Goal: Task Accomplishment & Management: Use online tool/utility

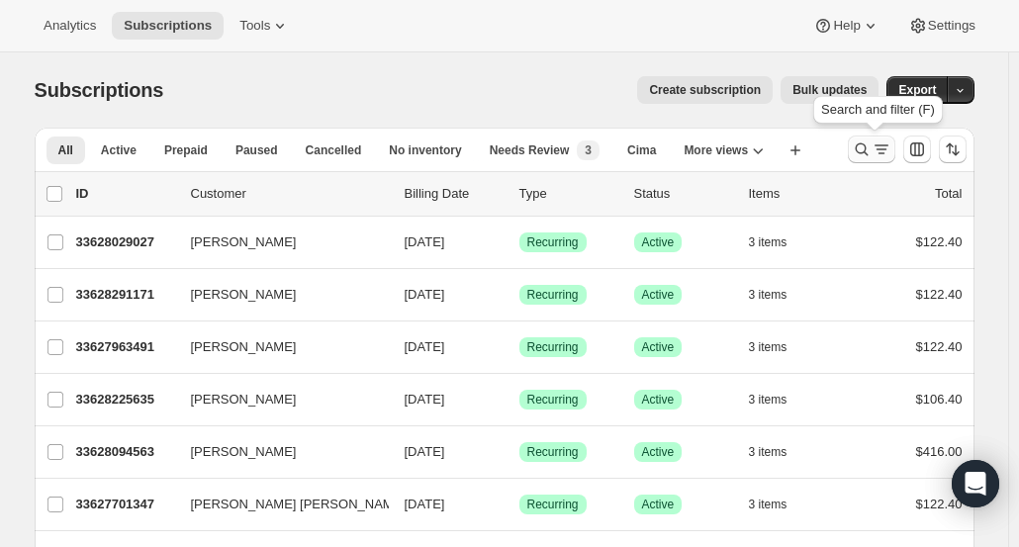
click at [863, 145] on icon "Search and filter results" at bounding box center [862, 150] width 20 height 20
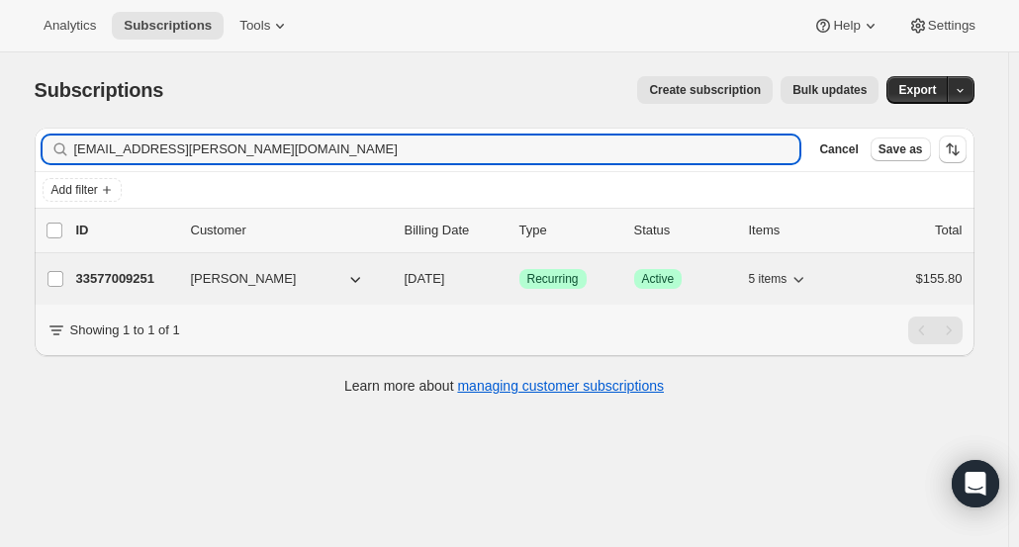
type input "[EMAIL_ADDRESS][PERSON_NAME][DOMAIN_NAME]"
click at [113, 288] on div "33577009251 Jen Liebel 11/05/2025 Success Recurring Success Active 5 items $155…" at bounding box center [519, 279] width 887 height 28
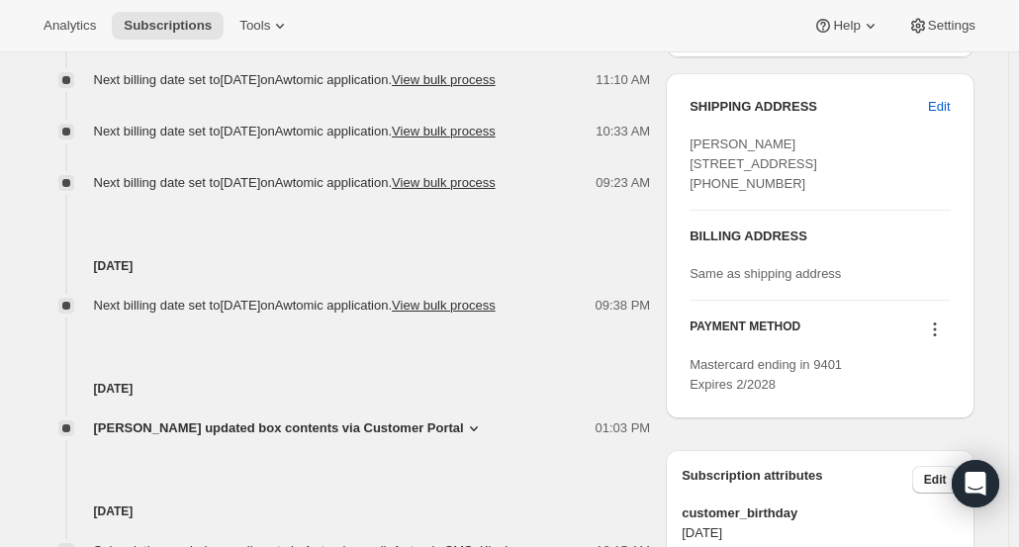
scroll to position [914, 0]
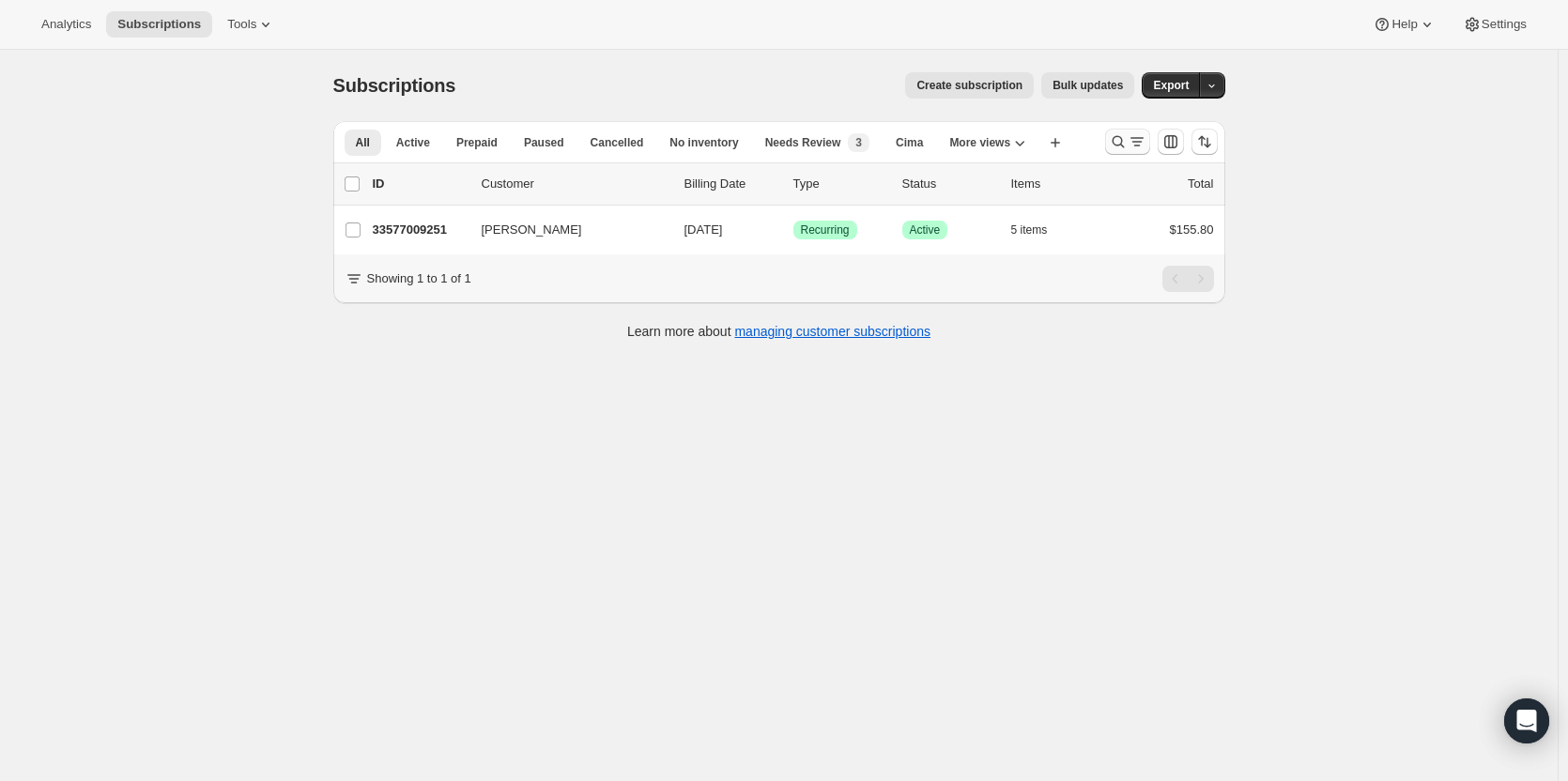
click at [1121, 141] on icon "Search and filter results" at bounding box center [1118, 142] width 19 height 19
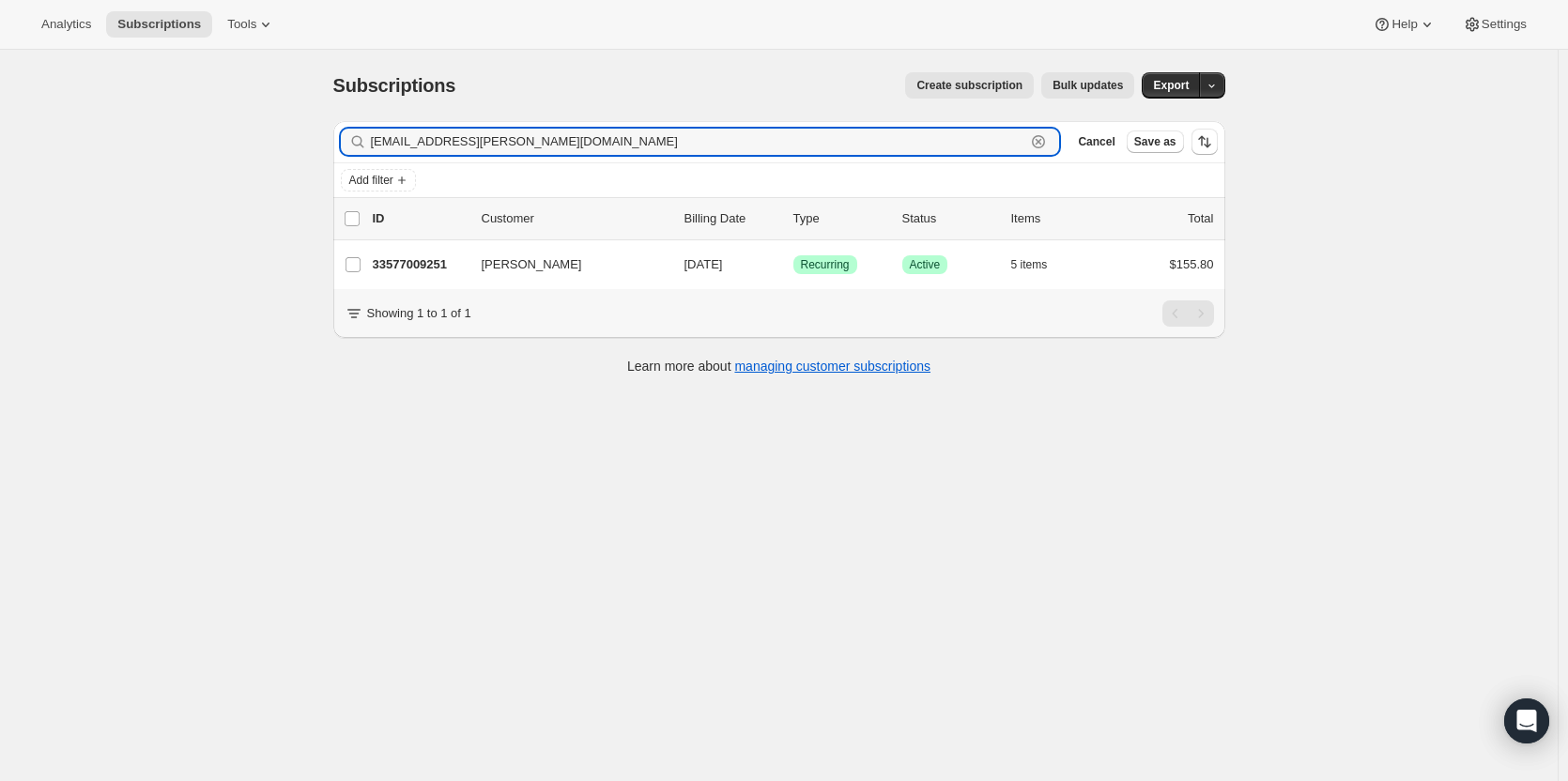
click at [1048, 145] on icon "button" at bounding box center [1039, 142] width 19 height 19
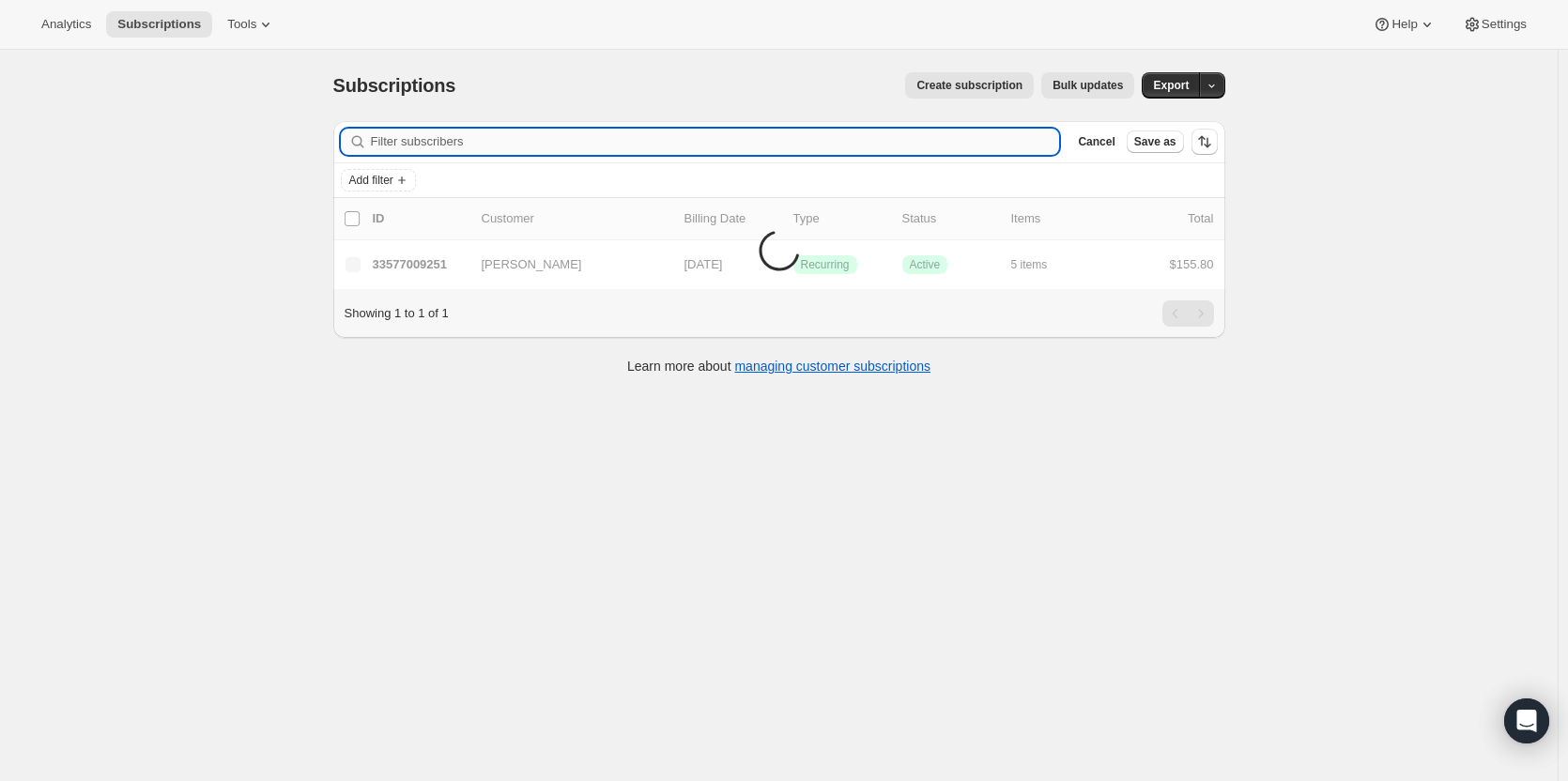
click at [1013, 145] on input "Filter subscribers" at bounding box center [715, 142] width 689 height 27
paste input "[EMAIL_ADDRESS][DOMAIN_NAME]"
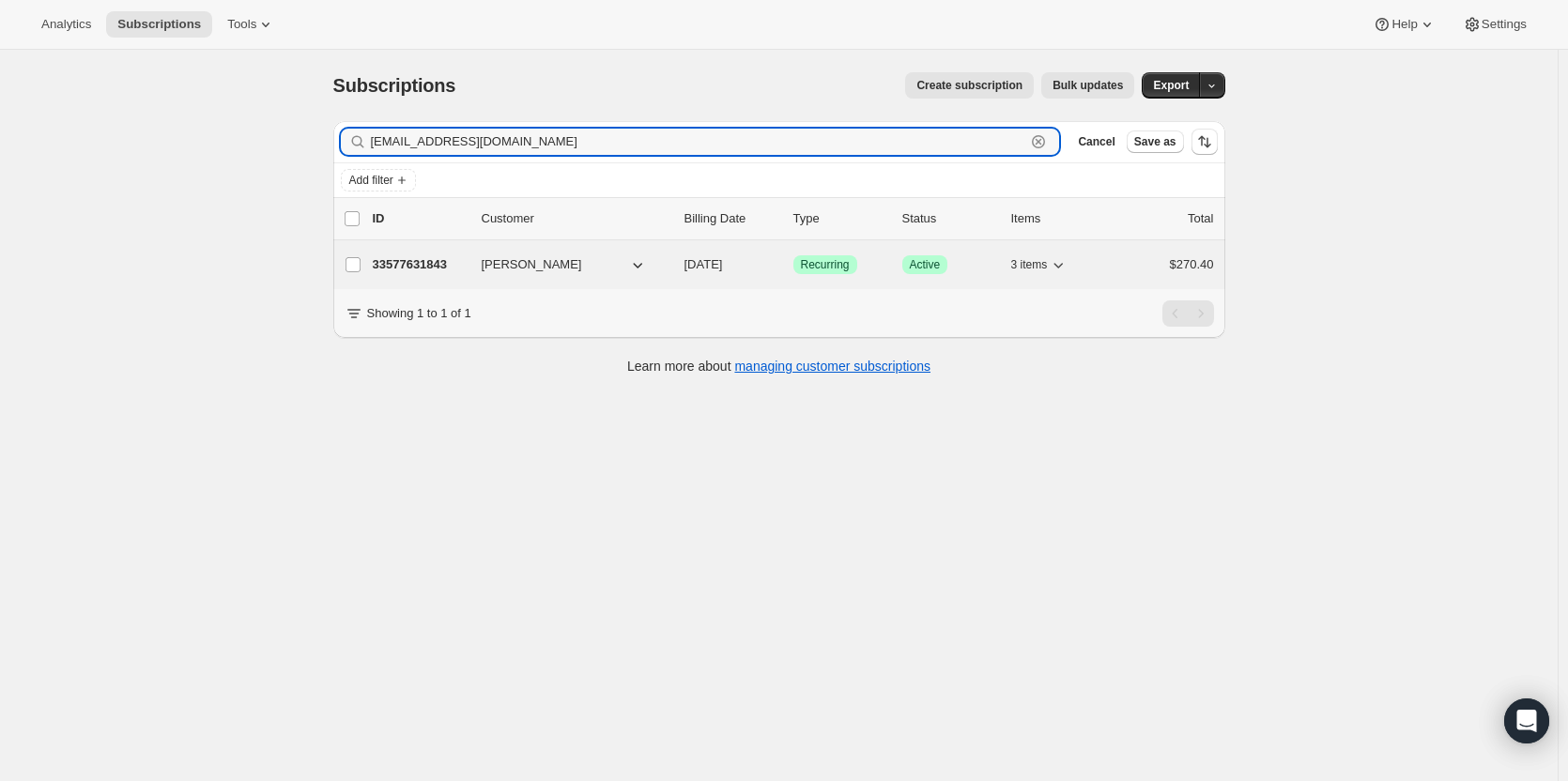
type input "[EMAIL_ADDRESS][DOMAIN_NAME]"
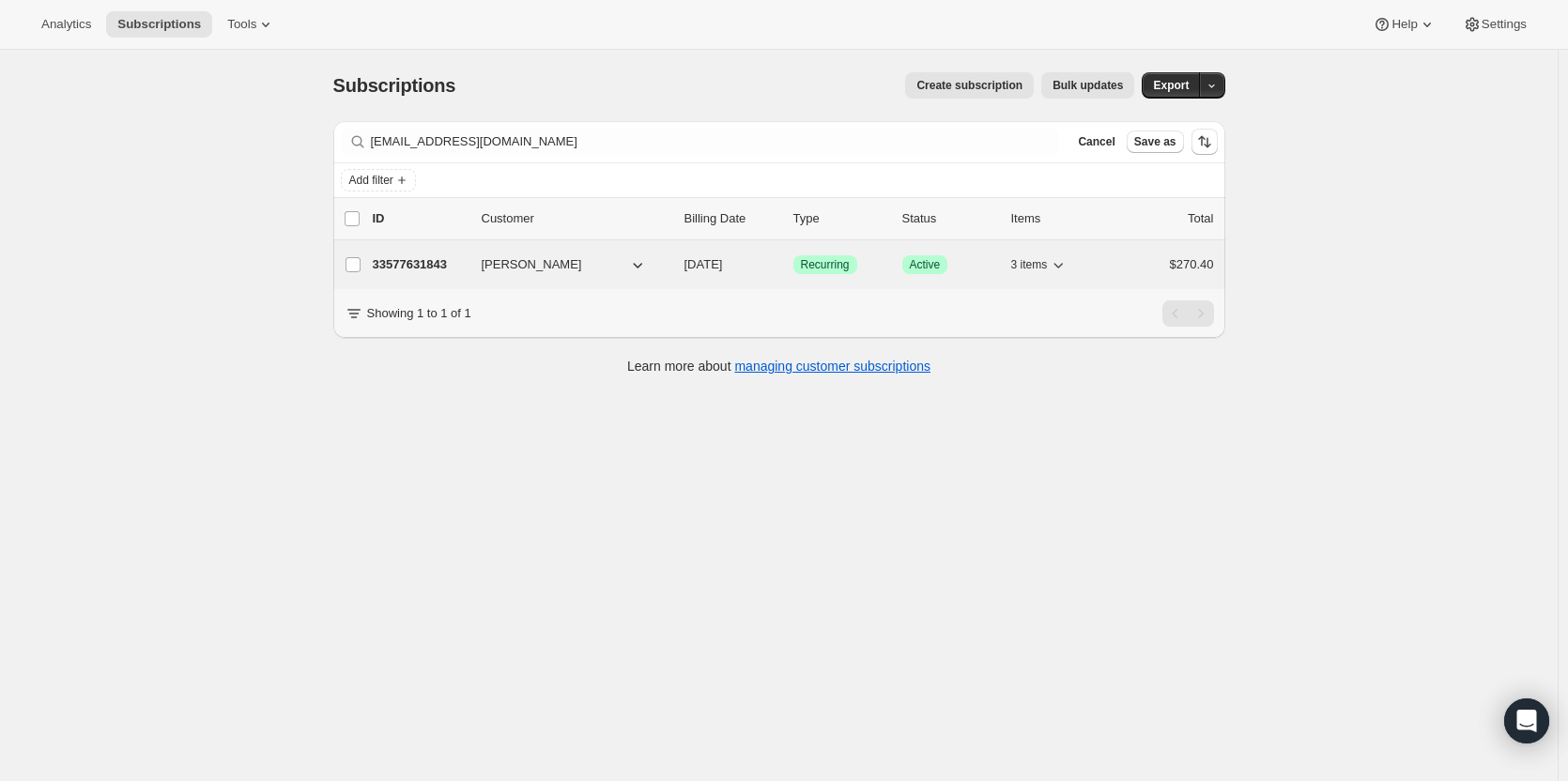
click at [418, 269] on p "33577631843" at bounding box center [419, 265] width 94 height 19
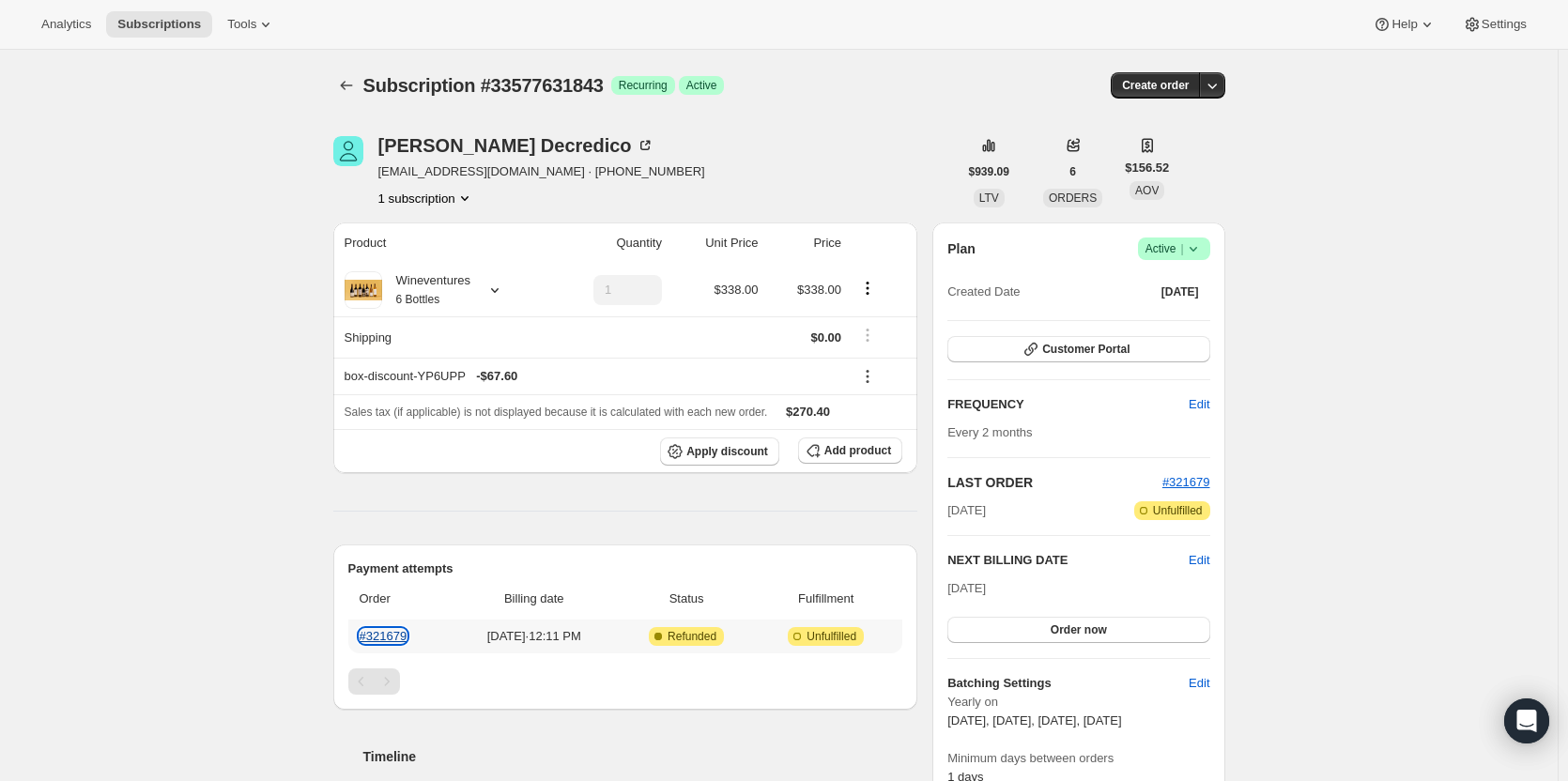
click at [389, 635] on link "#321679" at bounding box center [383, 636] width 47 height 14
click at [1222, 90] on icon "button" at bounding box center [1212, 85] width 19 height 19
click at [1213, 159] on span "Create custom one-time order" at bounding box center [1136, 156] width 162 height 14
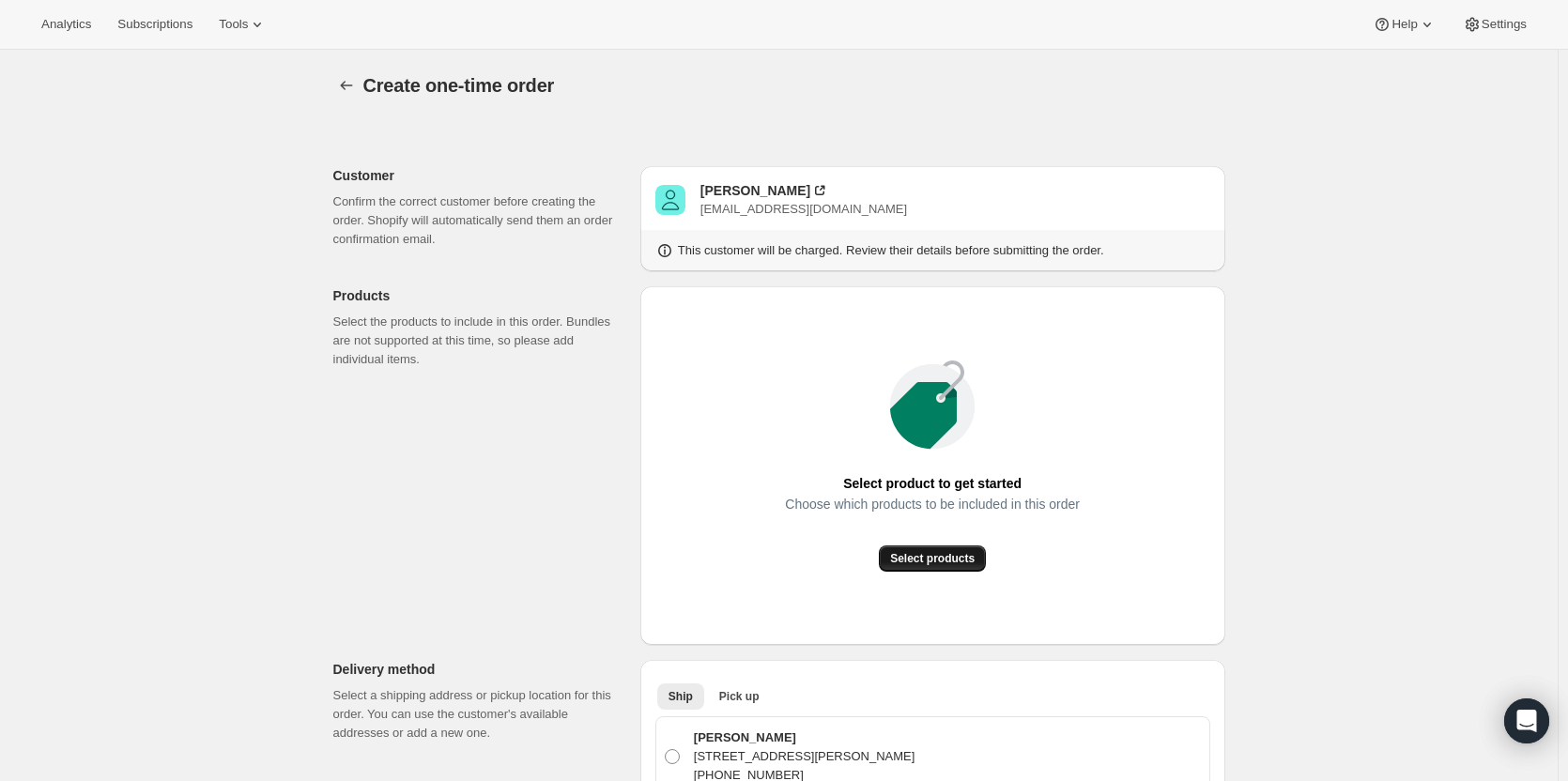
click at [972, 561] on span "Select products" at bounding box center [932, 559] width 84 height 15
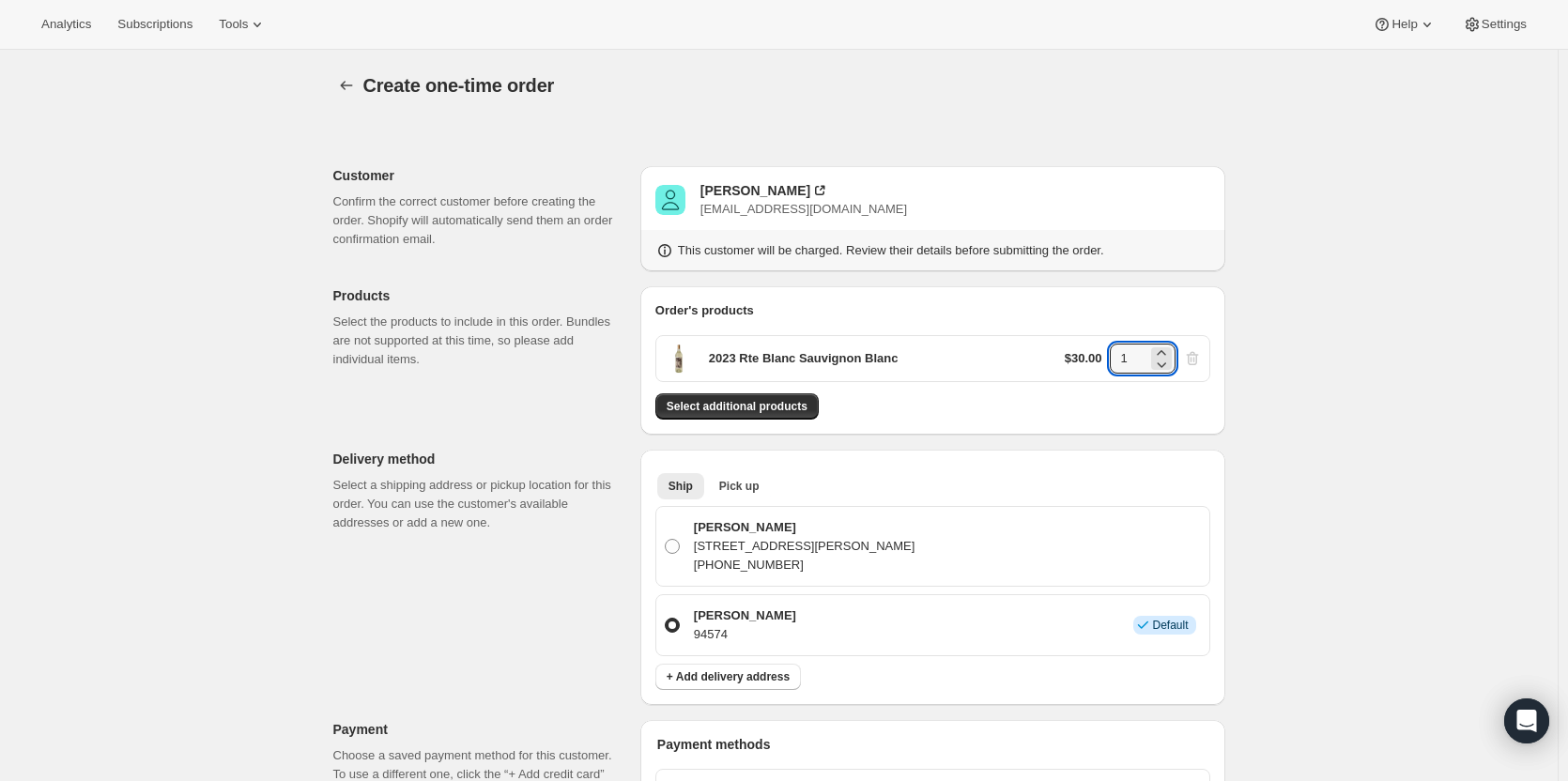
drag, startPoint x: 1141, startPoint y: 362, endPoint x: 1097, endPoint y: 361, distance: 44.0
click at [1097, 361] on div "$30.00 1" at bounding box center [1133, 359] width 137 height 30
type input "6"
click at [1134, 401] on div "Select additional products" at bounding box center [932, 407] width 555 height 27
click at [729, 492] on span "Pick up" at bounding box center [739, 487] width 41 height 15
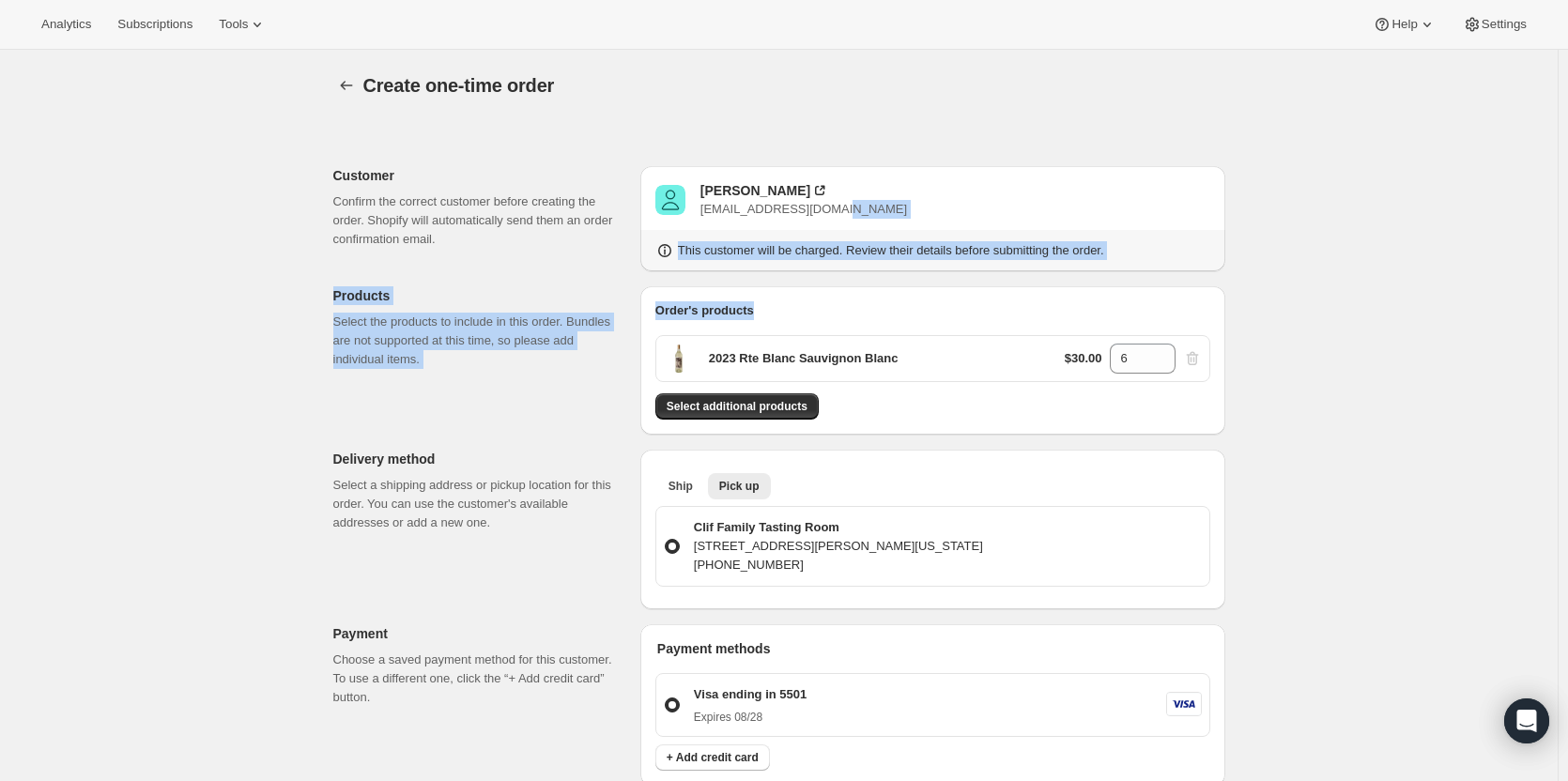
drag, startPoint x: 1567, startPoint y: 211, endPoint x: 1565, endPoint y: 303, distance: 92.0
click at [1559, 303] on main "Create one-time order. This page is ready Create one-time order Customer Confir…" at bounding box center [779, 786] width 1559 height 1473
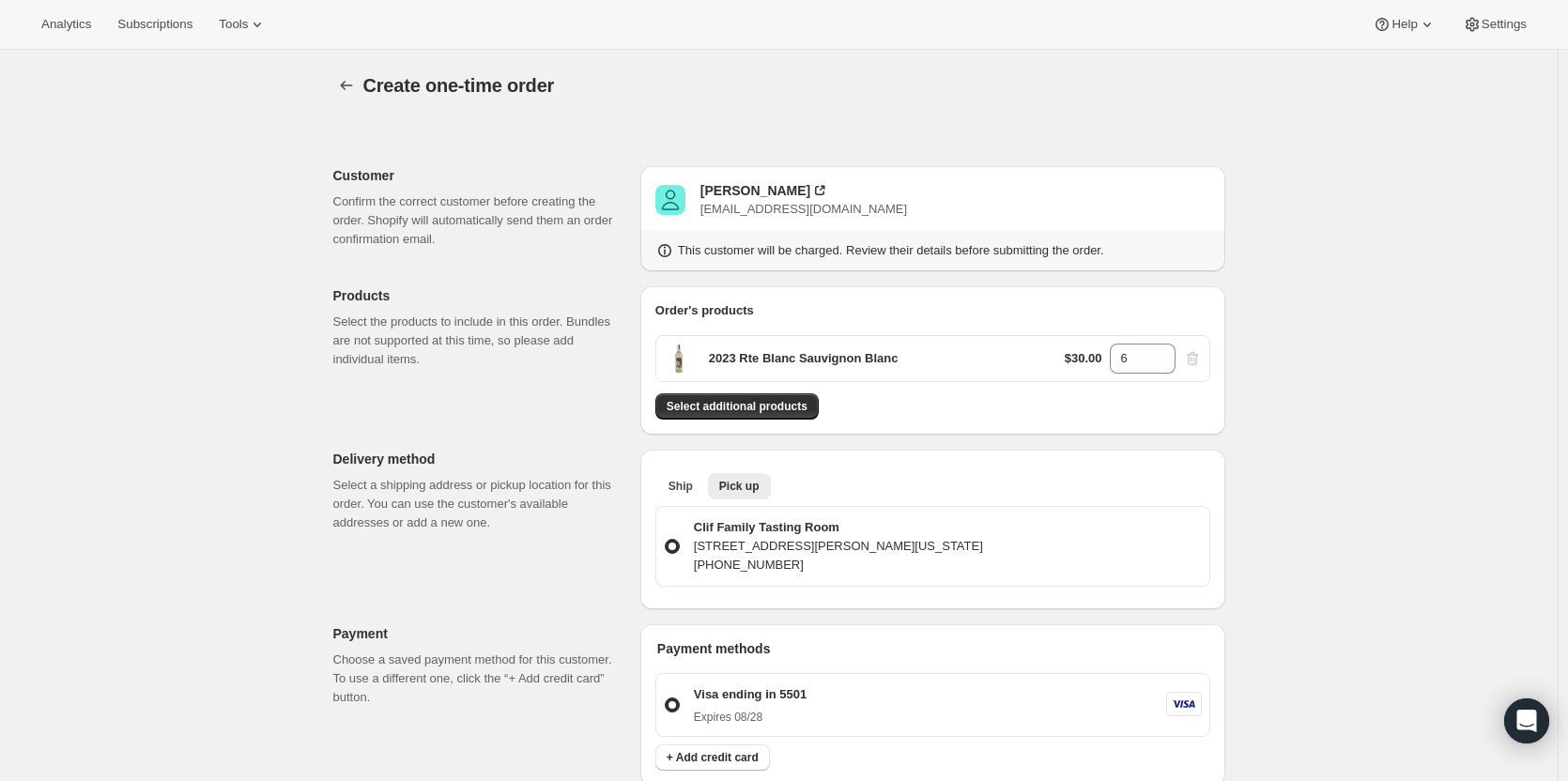
click at [1507, 333] on div "Create one-time order. This page is ready Create one-time order Customer Confir…" at bounding box center [779, 786] width 1558 height 1473
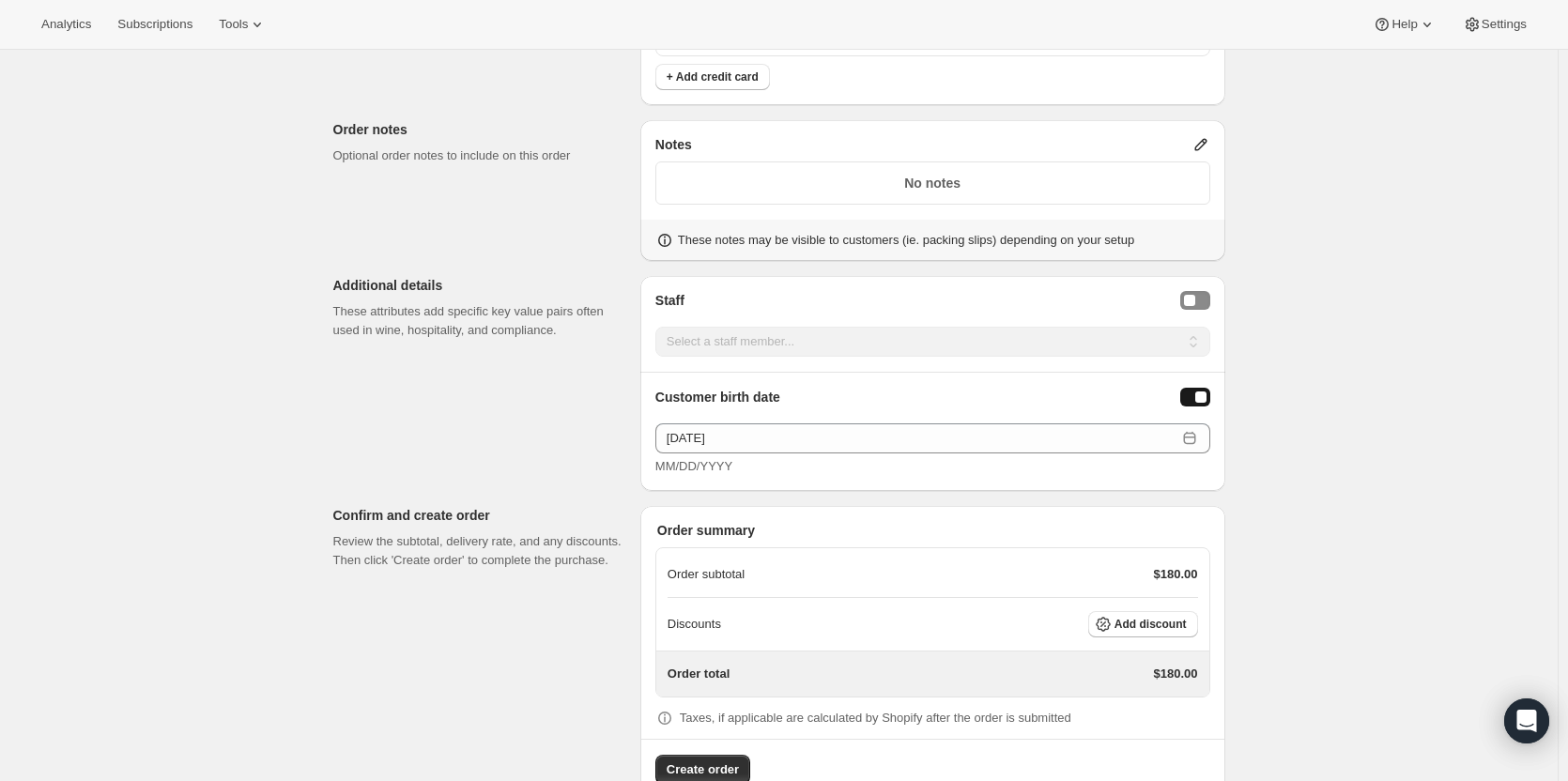
scroll to position [728, 0]
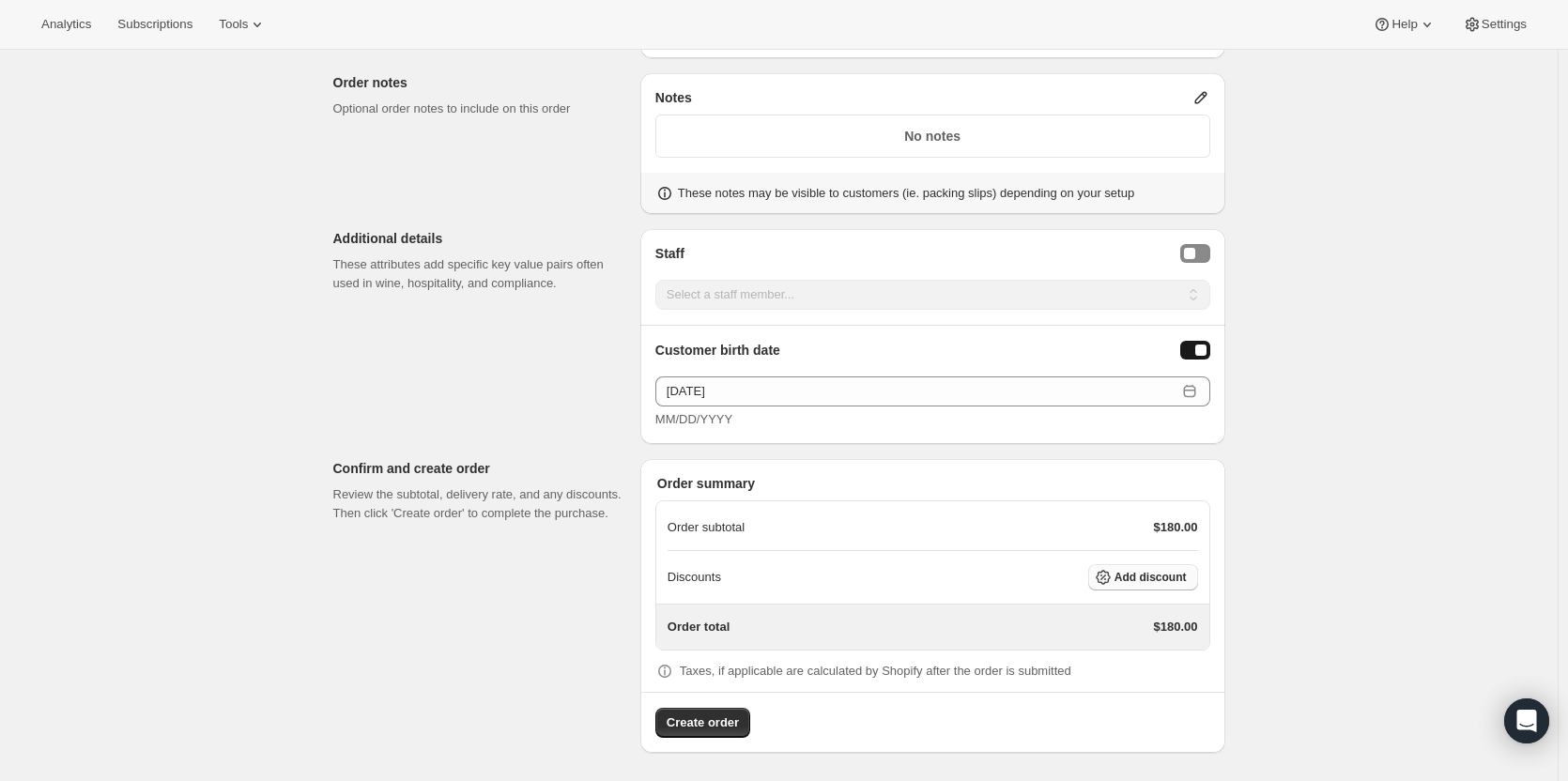
click at [1160, 586] on button "Add discount" at bounding box center [1143, 578] width 110 height 27
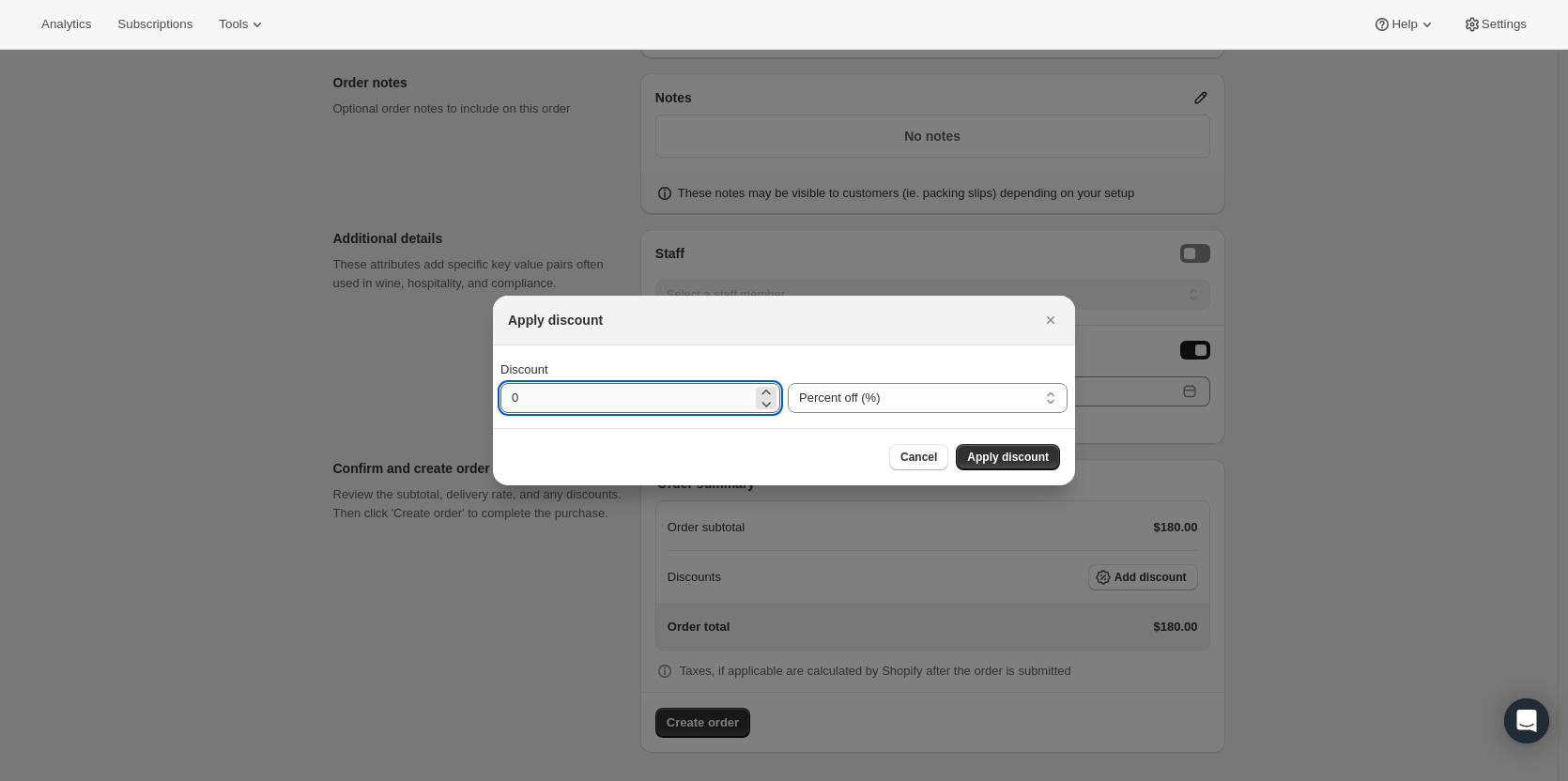
click at [557, 412] on div "Discount 0 Percent off (%) Amount off ($) Percent off (%)" at bounding box center [784, 386] width 582 height 83
type input "25"
click at [1017, 452] on span "Apply discount" at bounding box center [1007, 457] width 82 height 15
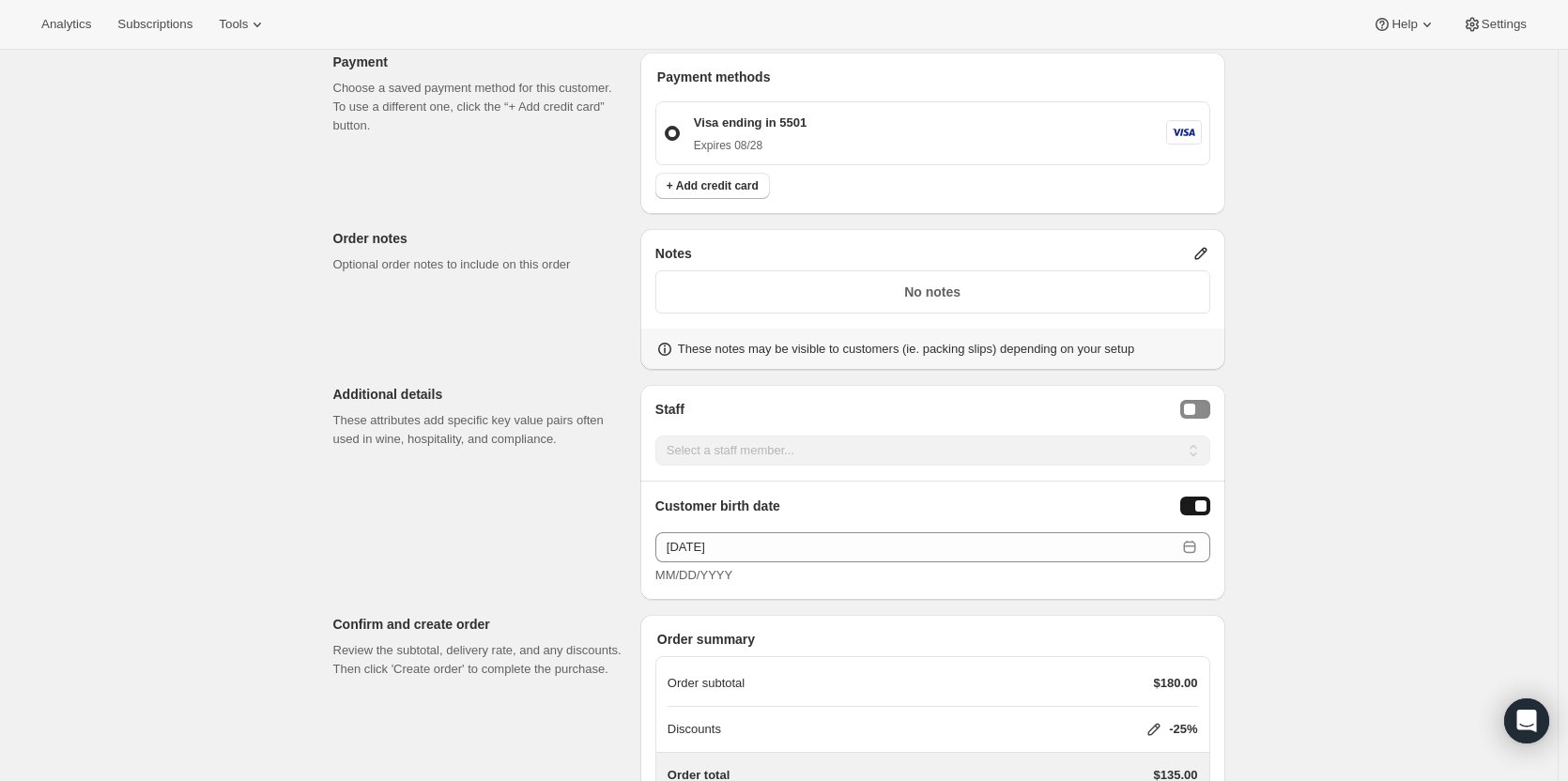
scroll to position [720, 0]
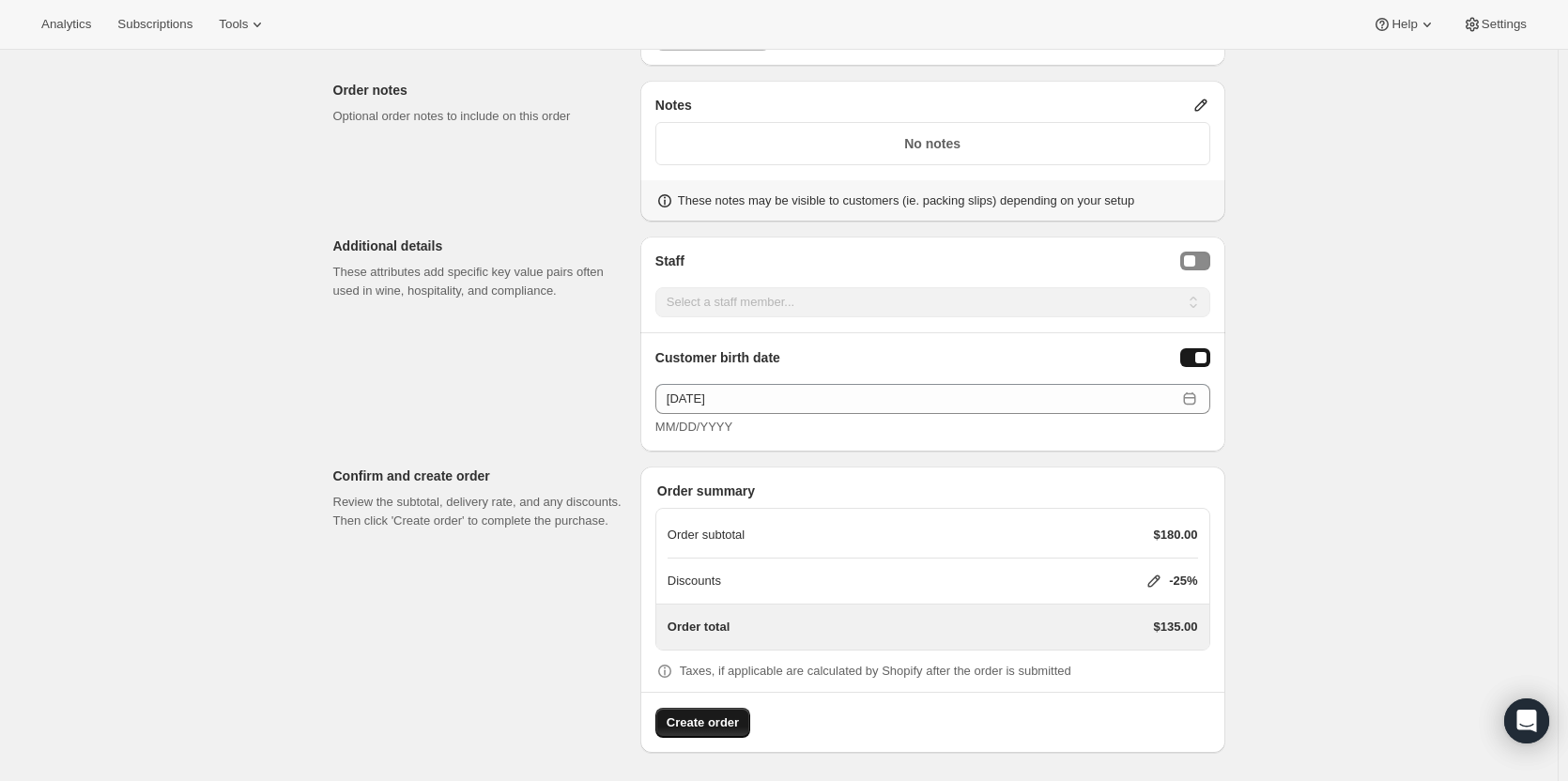
click at [708, 724] on span "Create order" at bounding box center [703, 723] width 72 height 19
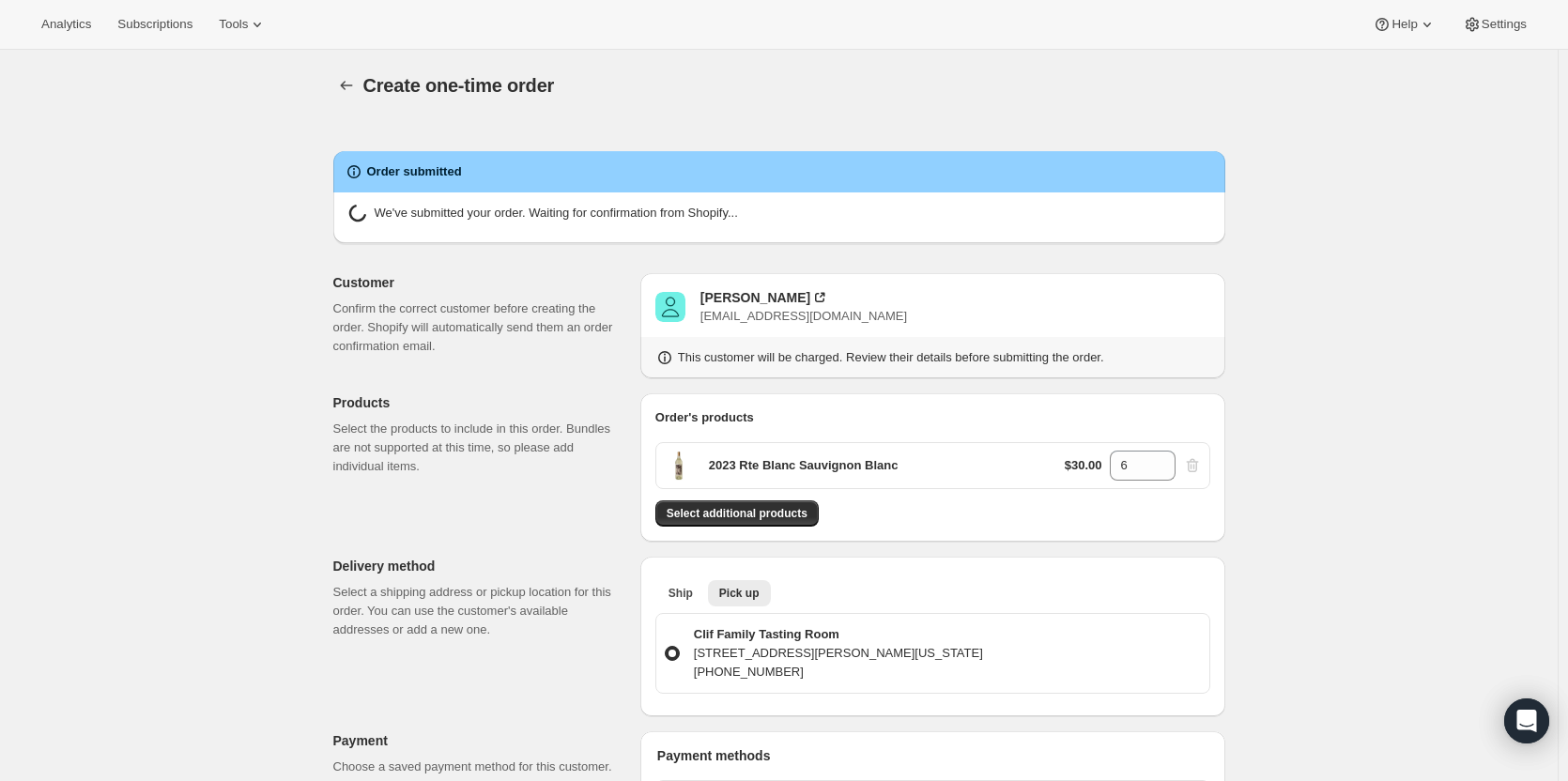
radio input "true"
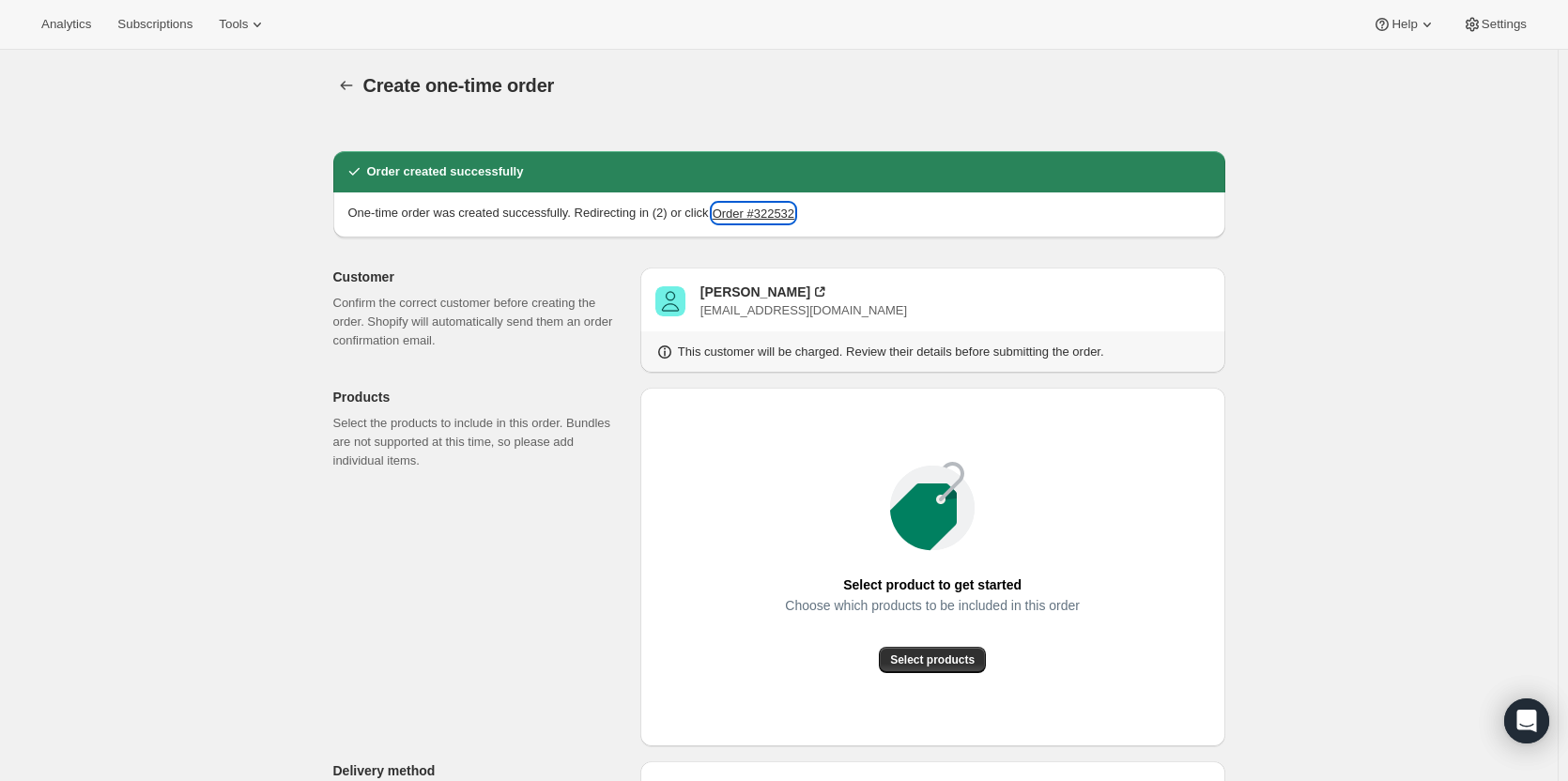
click at [755, 214] on button "Order #322532" at bounding box center [753, 214] width 82 height 19
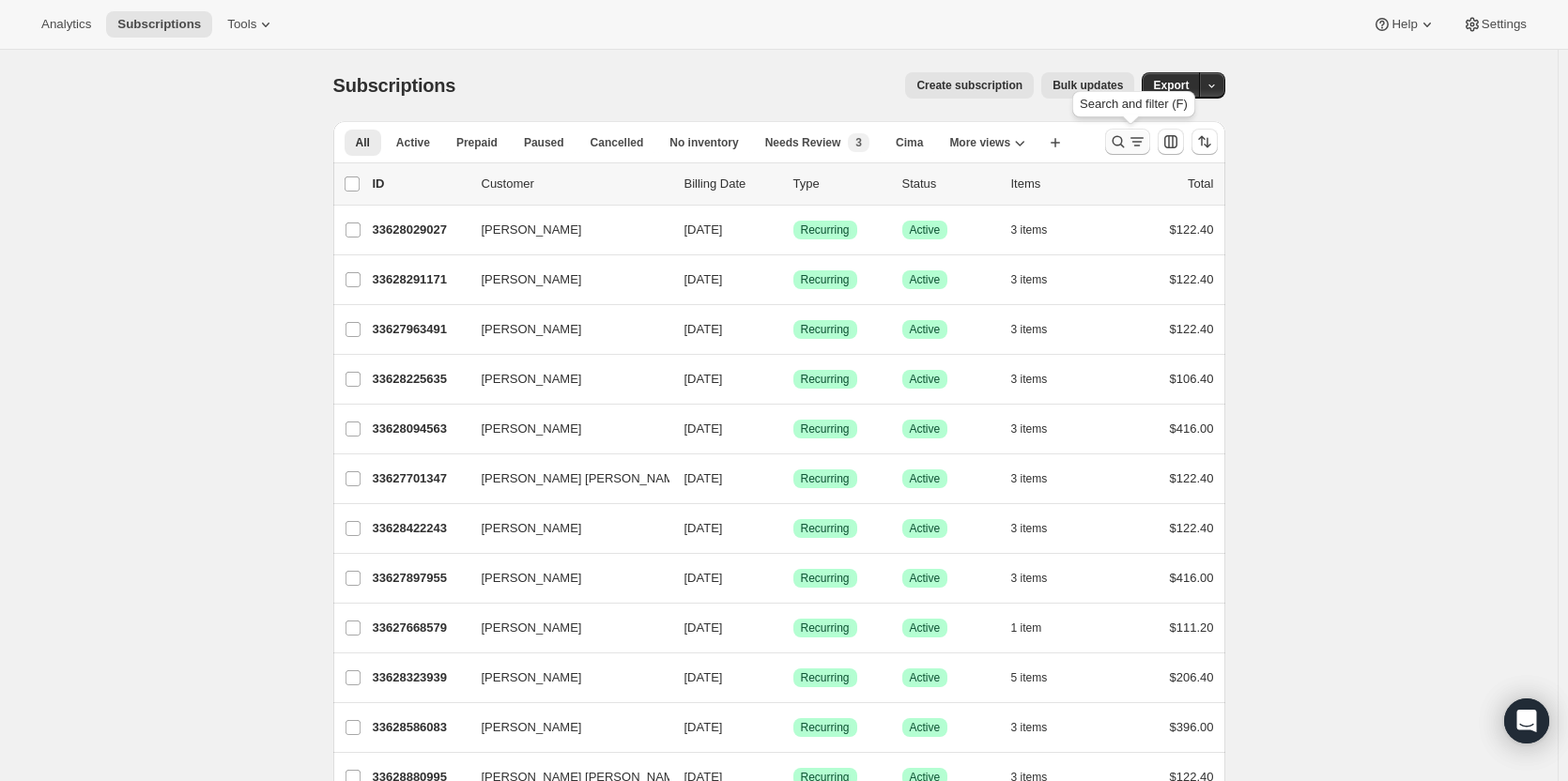
click at [1129, 141] on div "Search and filter results" at bounding box center [1128, 142] width 38 height 19
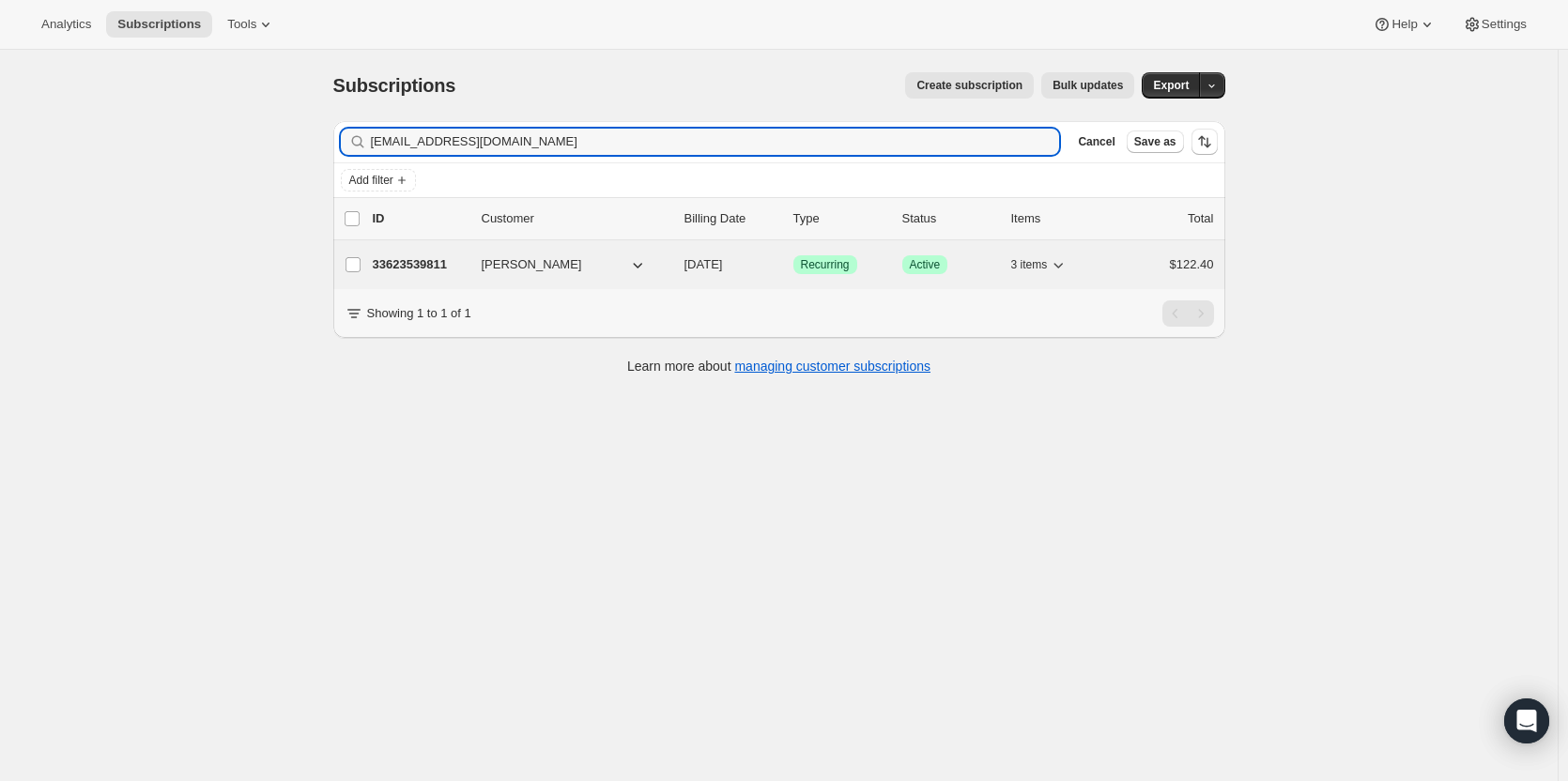
type input "luvstobake@icloud.com"
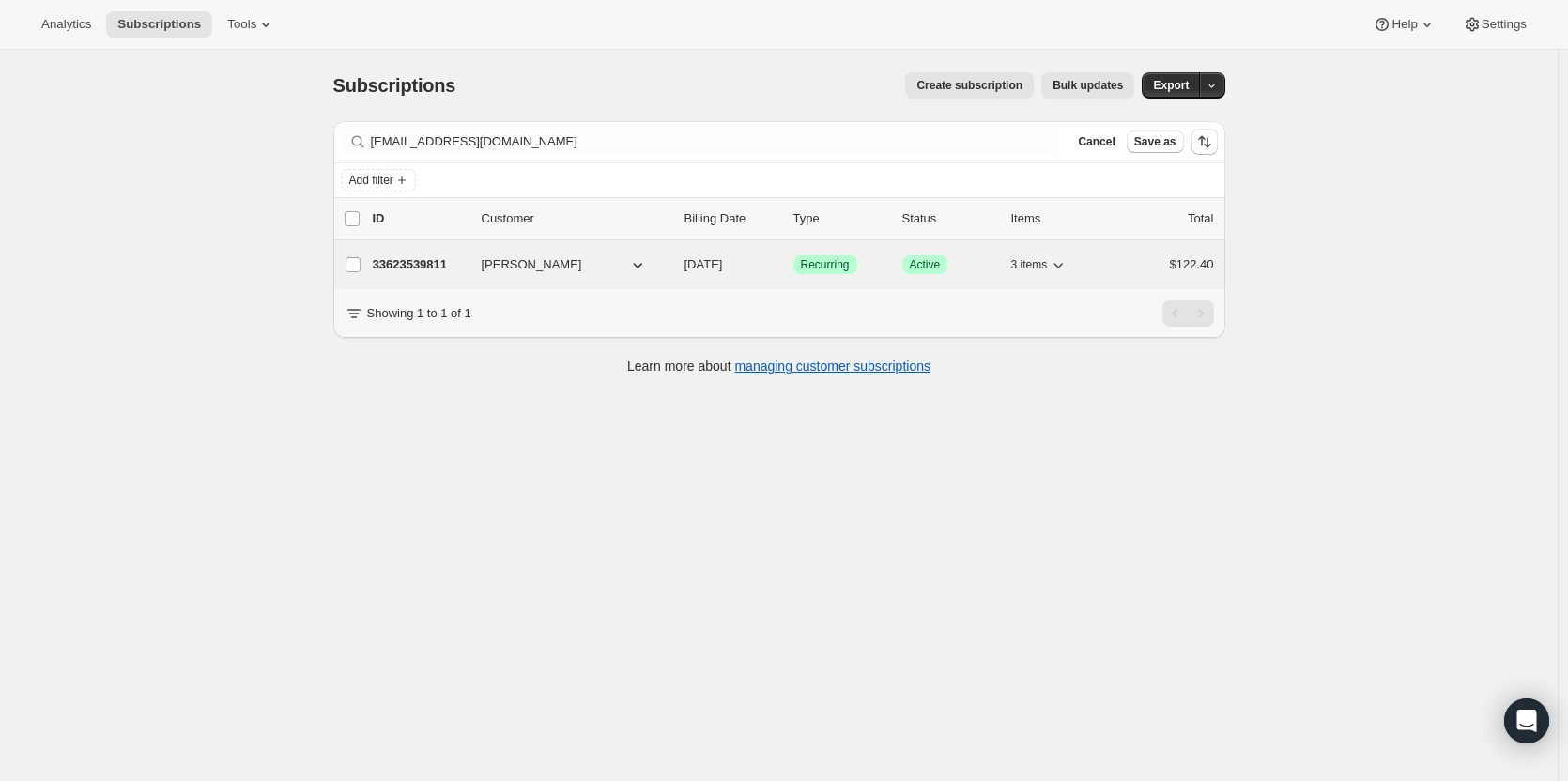
click at [396, 270] on p "33623539811" at bounding box center [419, 265] width 94 height 19
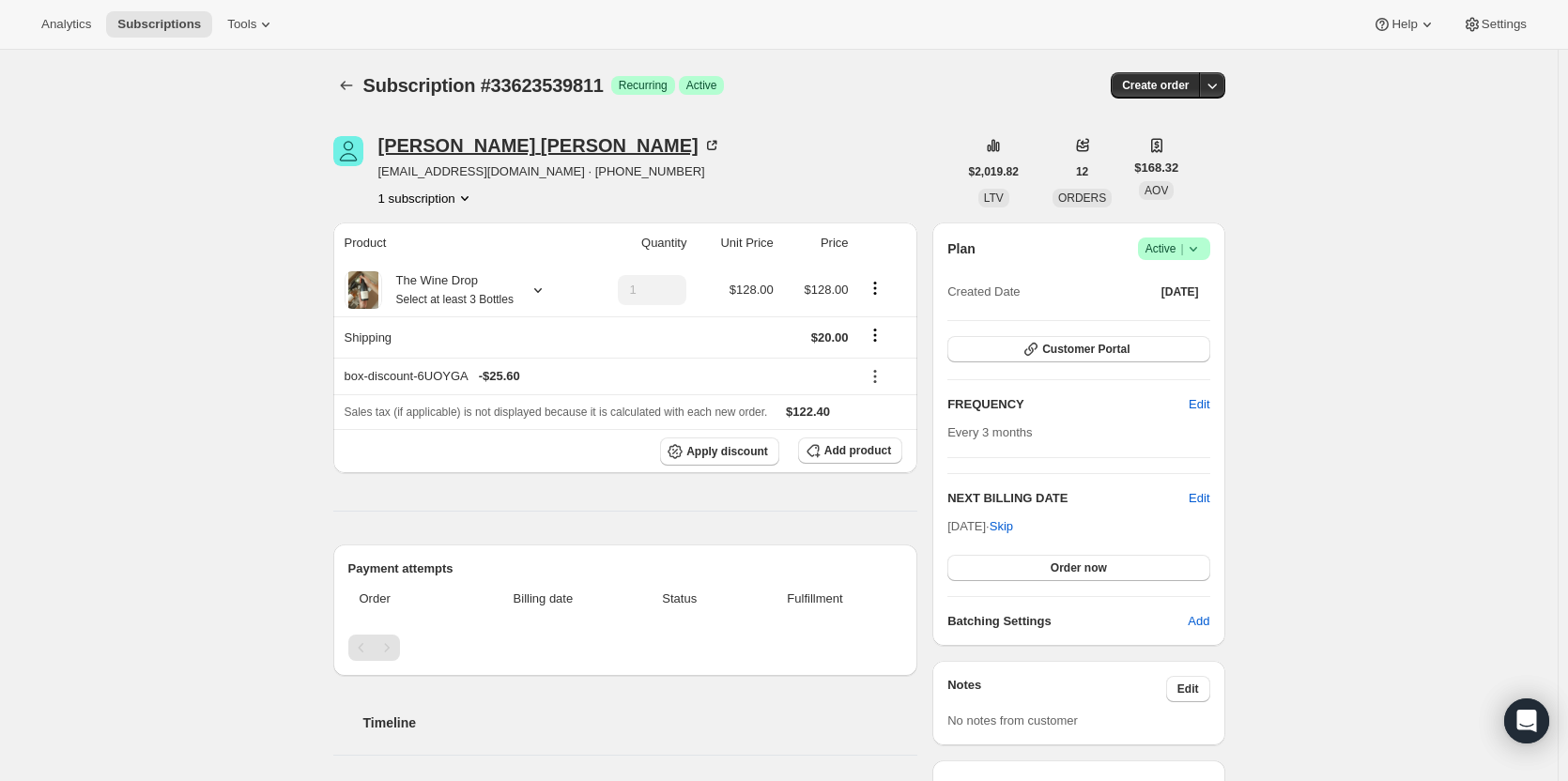
click at [445, 146] on div "Cathleen Farrell" at bounding box center [549, 146] width 342 height 19
